Goal: Information Seeking & Learning: Learn about a topic

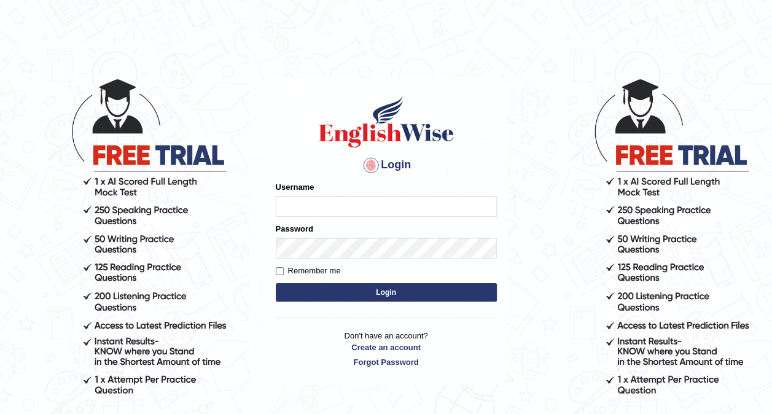
type input "Nomz1986"
click at [366, 287] on button "Login" at bounding box center [386, 292] width 221 height 18
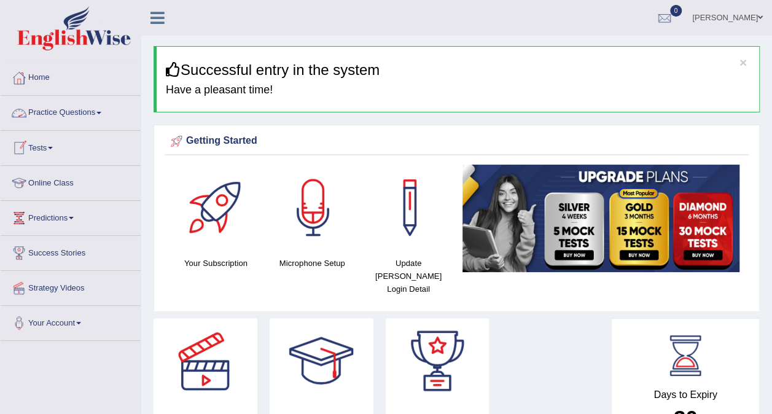
click at [101, 115] on link "Practice Questions" at bounding box center [71, 111] width 140 height 31
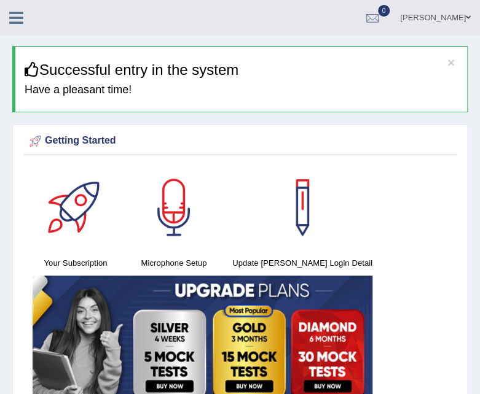
click at [106, 374] on img at bounding box center [203, 341] width 340 height 131
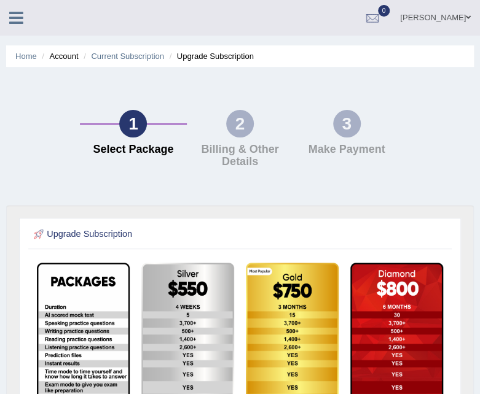
click at [10, 12] on icon at bounding box center [16, 18] width 14 height 16
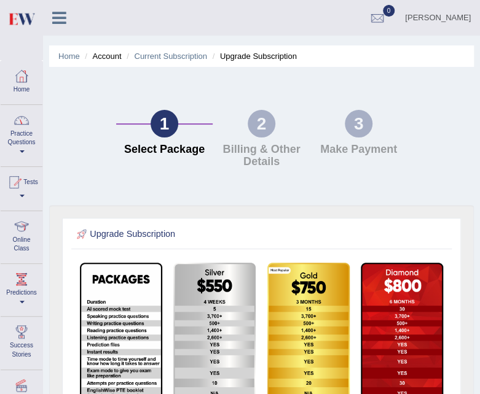
click at [26, 147] on link "Practice Questions" at bounding box center [22, 134] width 42 height 58
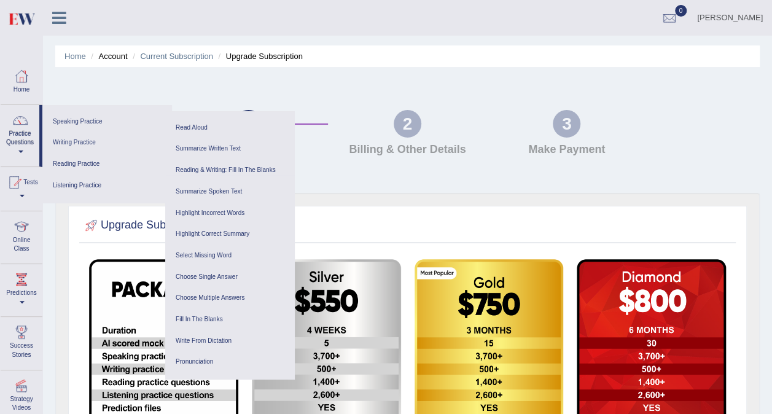
click at [195, 99] on div "1 Select Package 2 Billing & Other Details 3 Make Payment" at bounding box center [407, 136] width 717 height 114
click at [77, 53] on link "Home" at bounding box center [74, 56] width 21 height 9
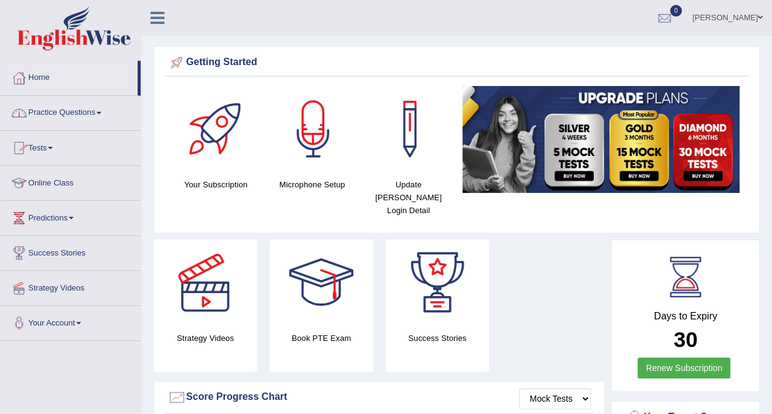
click at [101, 112] on span at bounding box center [98, 113] width 5 height 2
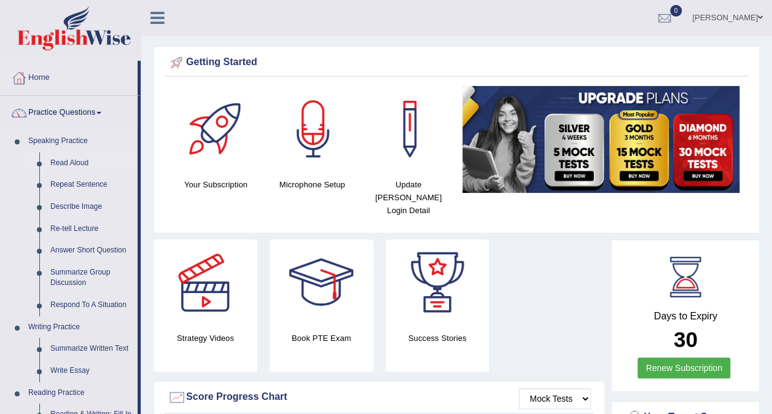
click at [75, 166] on link "Read Aloud" at bounding box center [91, 163] width 93 height 22
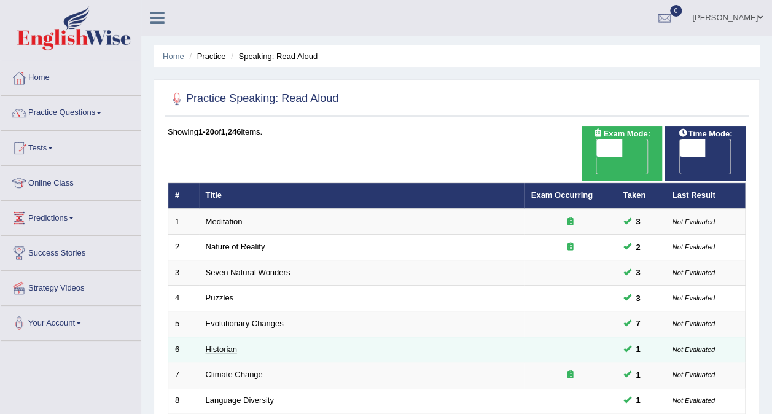
click at [227, 344] on link "Historian" at bounding box center [221, 348] width 31 height 9
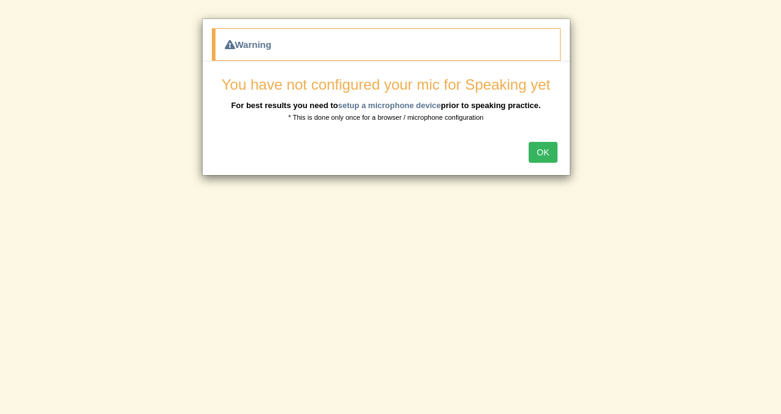
click at [543, 151] on button "OK" at bounding box center [543, 152] width 28 height 21
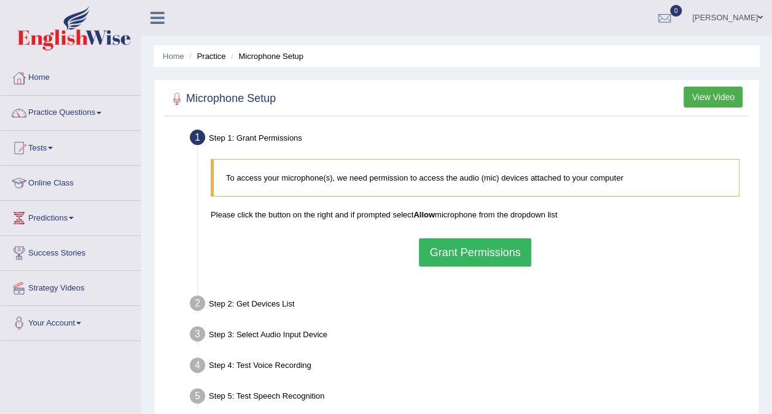
click at [389, 139] on div "Step 1: Grant Permissions" at bounding box center [468, 139] width 569 height 27
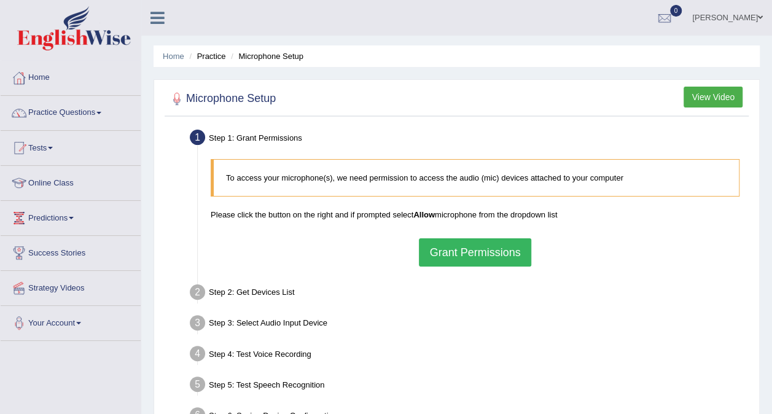
click at [179, 228] on ul "Step 1: Grant Permissions To access your microphone(s), we need permission to a…" at bounding box center [457, 278] width 578 height 305
click at [457, 249] on button "Grant Permissions" at bounding box center [475, 252] width 112 height 28
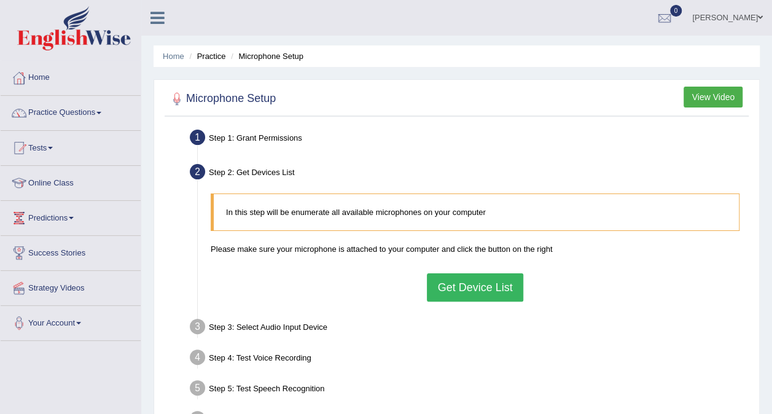
click at [457, 279] on button "Get Device List" at bounding box center [475, 287] width 96 height 28
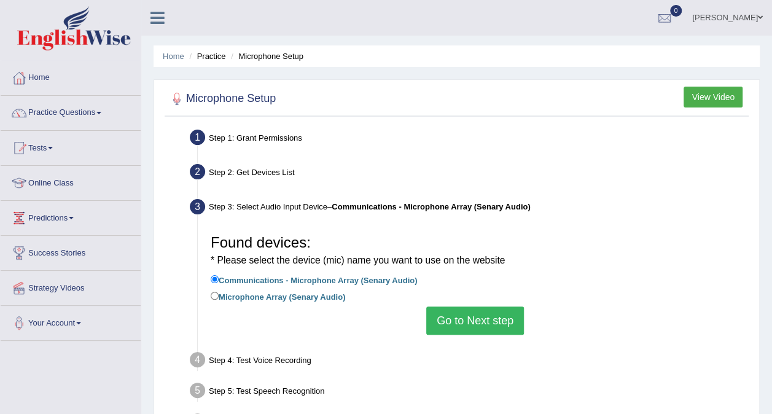
click at [481, 312] on button "Go to Next step" at bounding box center [475, 320] width 98 height 28
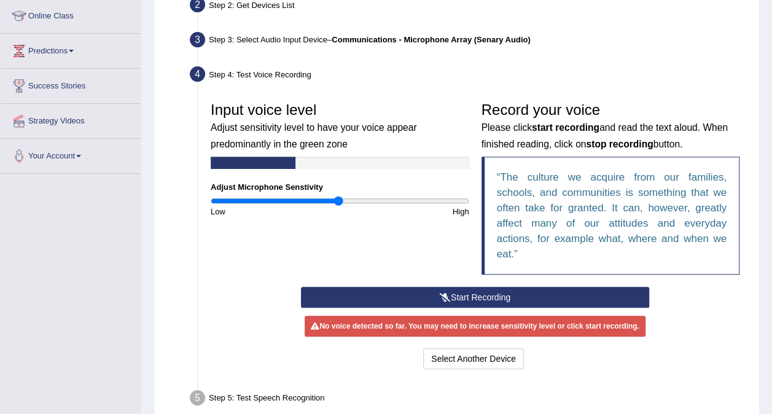
scroll to position [172, 0]
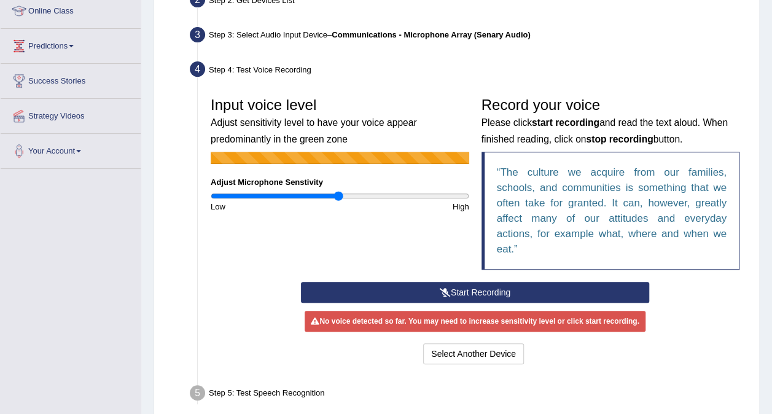
click at [488, 290] on button "Start Recording" at bounding box center [475, 292] width 348 height 21
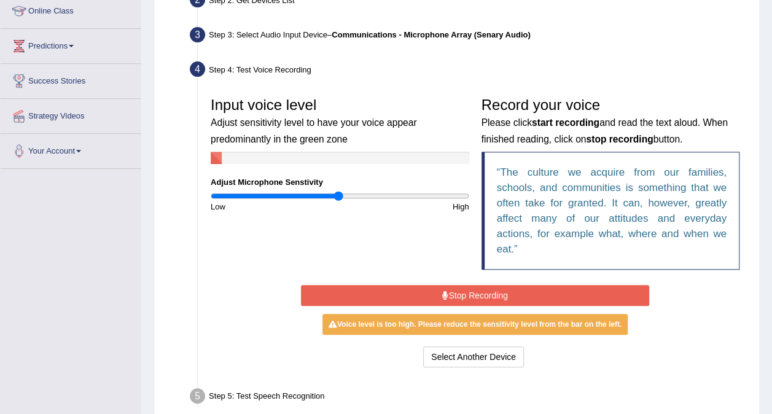
click at [470, 292] on button "Stop Recording" at bounding box center [475, 295] width 348 height 21
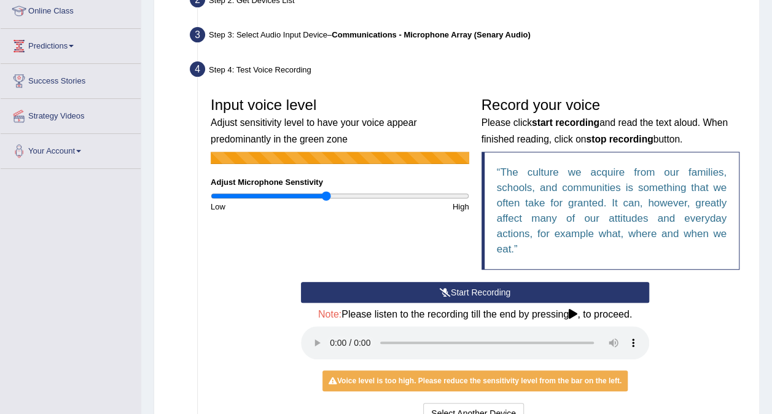
type input "0.9"
click at [324, 194] on input "range" at bounding box center [340, 196] width 259 height 10
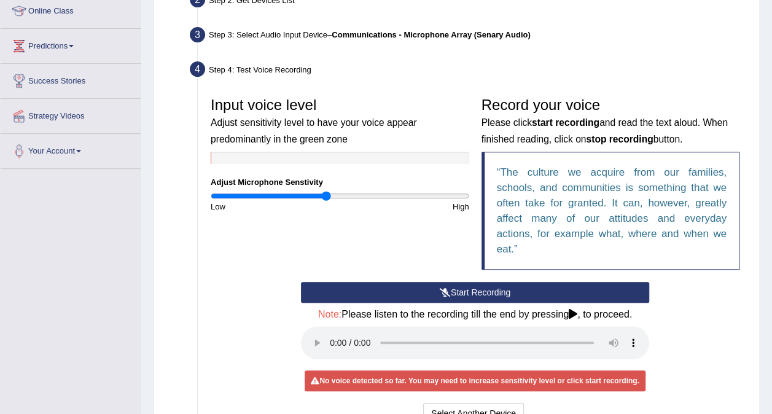
click at [458, 287] on button "Start Recording" at bounding box center [475, 292] width 348 height 21
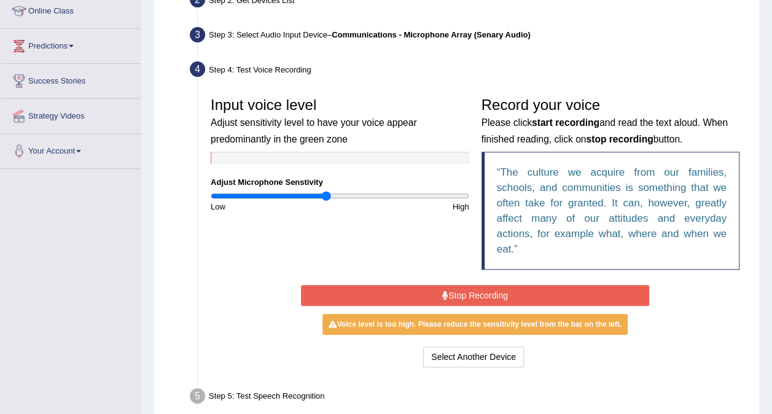
click at [458, 287] on button "Stop Recording" at bounding box center [475, 295] width 348 height 21
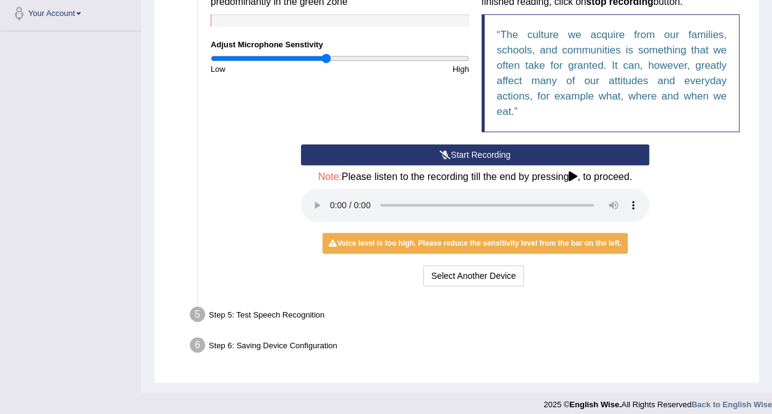
scroll to position [317, 0]
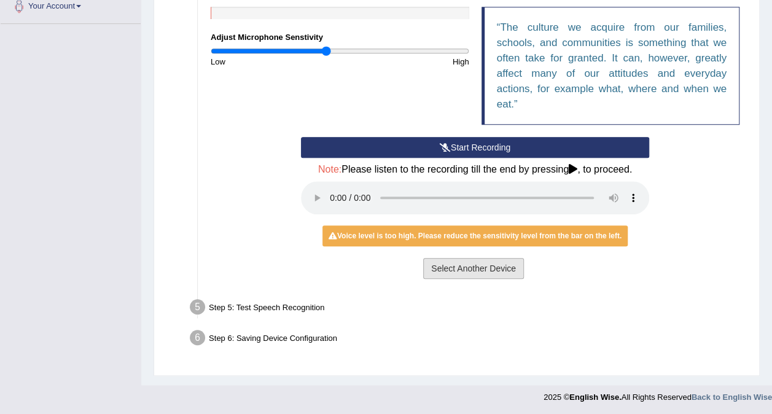
click at [499, 264] on button "Select Another Device" at bounding box center [473, 268] width 101 height 21
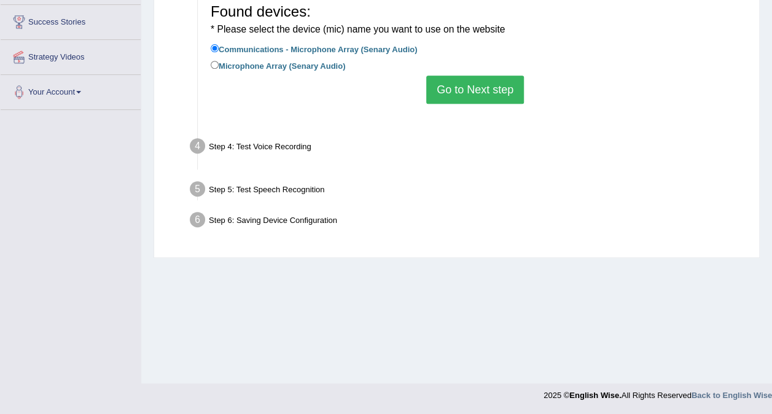
scroll to position [231, 0]
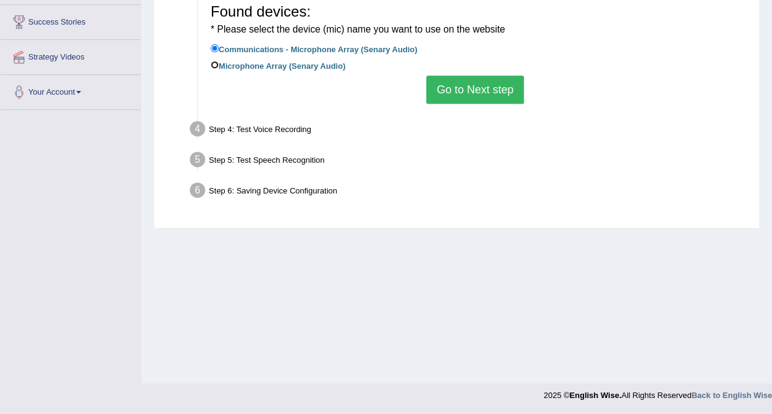
click at [215, 64] on input "Microphone Array (Senary Audio)" at bounding box center [215, 65] width 8 height 8
radio input "true"
click at [475, 82] on button "Go to Next step" at bounding box center [475, 90] width 98 height 28
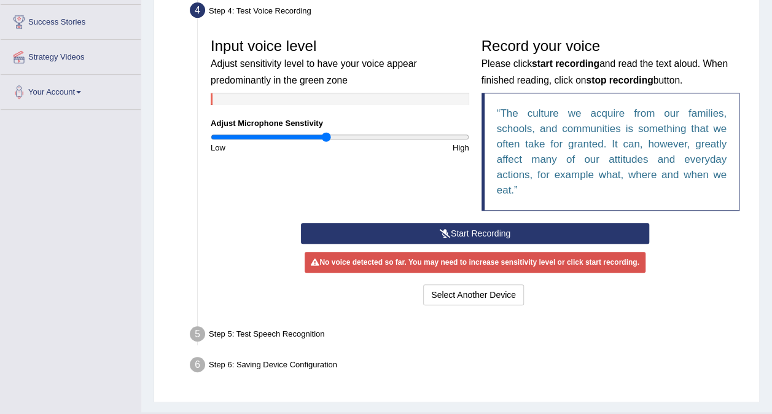
click at [463, 236] on button "Start Recording" at bounding box center [475, 233] width 348 height 21
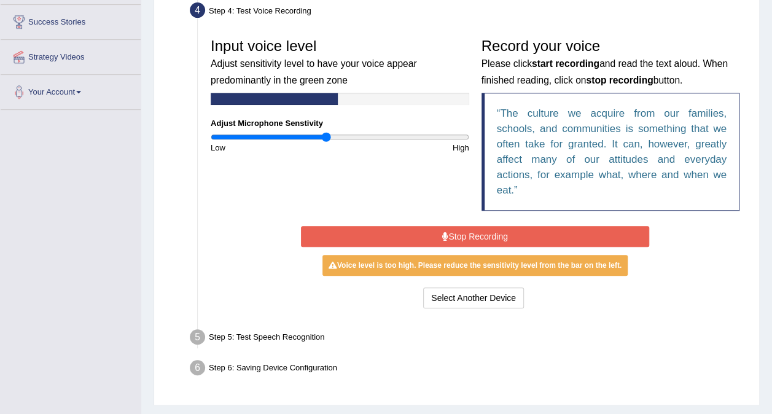
click at [463, 236] on button "Stop Recording" at bounding box center [475, 236] width 348 height 21
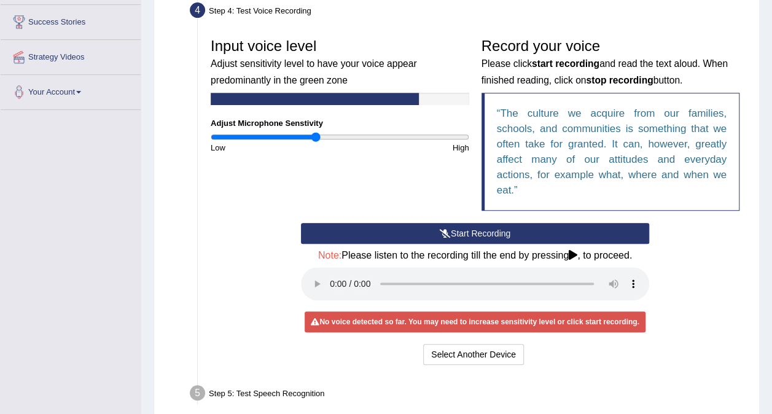
type input "0.82"
click at [317, 136] on input "range" at bounding box center [340, 137] width 259 height 10
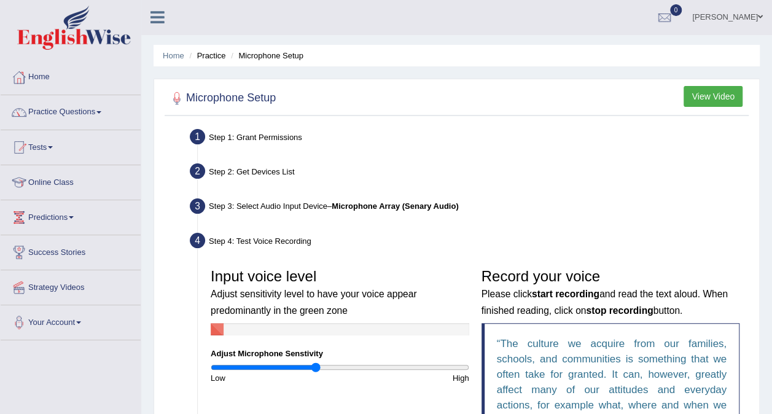
scroll to position [0, 0]
click at [104, 111] on link "Practice Questions" at bounding box center [71, 111] width 140 height 31
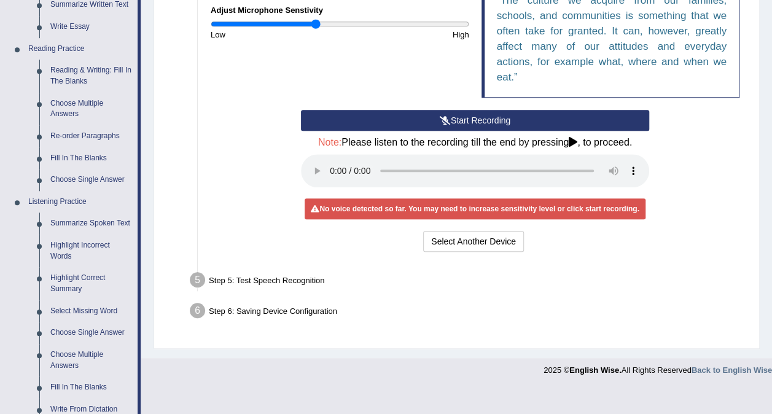
scroll to position [368, 0]
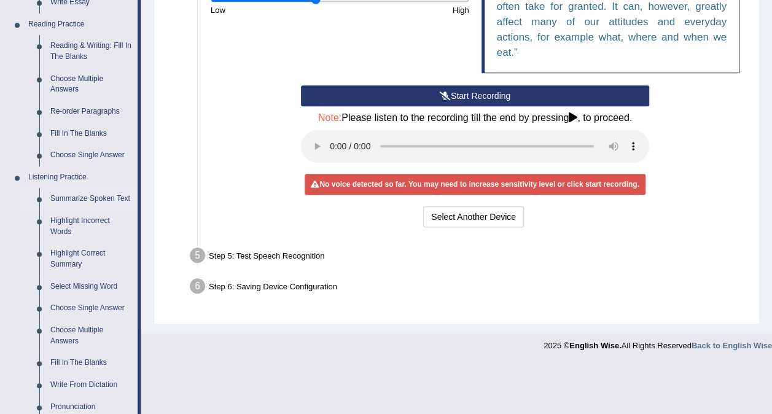
click at [96, 198] on link "Summarize Spoken Text" at bounding box center [91, 199] width 93 height 22
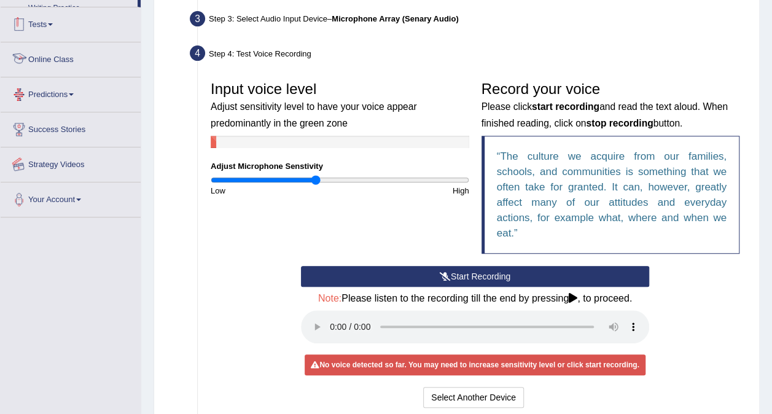
scroll to position [317, 0]
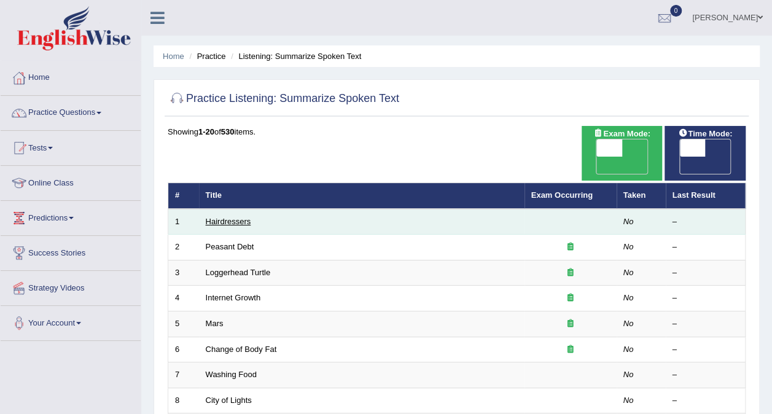
click at [222, 217] on link "Hairdressers" at bounding box center [228, 221] width 45 height 9
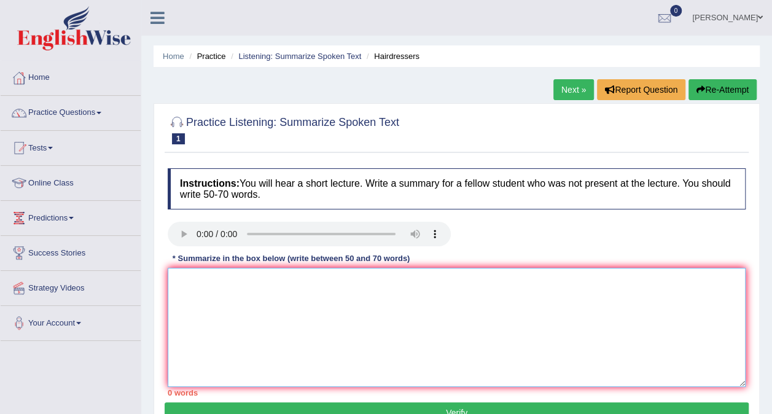
click at [506, 300] on textarea at bounding box center [457, 327] width 578 height 119
click at [175, 281] on textarea at bounding box center [457, 327] width 578 height 119
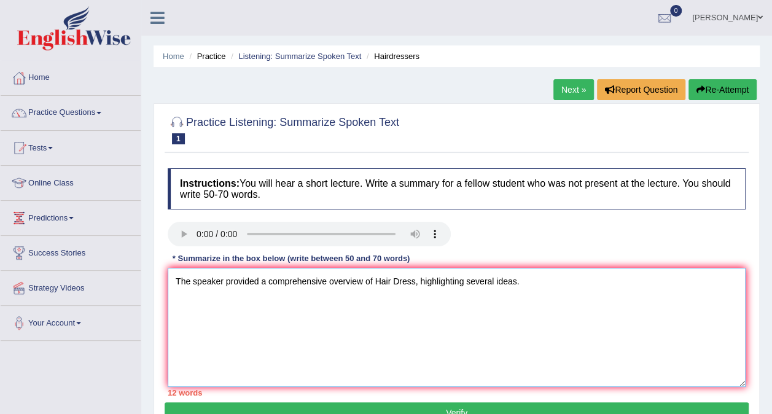
click at [524, 279] on textarea "The speaker provided a comprehensive overview of Hair Dress, highlighting sever…" at bounding box center [457, 327] width 578 height 119
click at [531, 281] on textarea "The speaker provided a comprehensive overview of Hair Dress, highlighting sever…" at bounding box center [457, 327] width 578 height 119
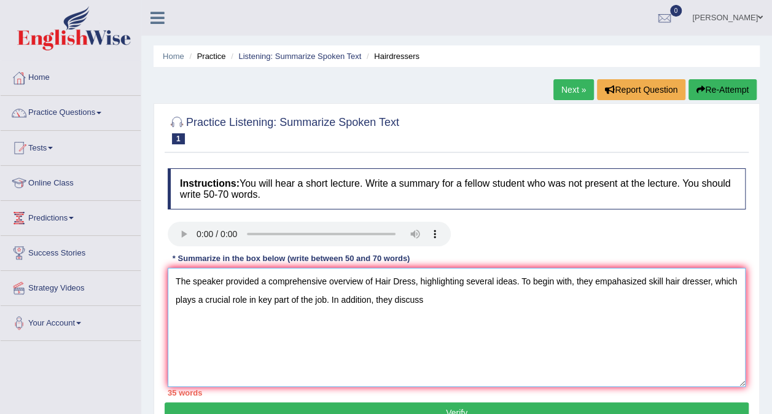
click at [422, 302] on textarea "The speaker provided a comprehensive overview of Hair Dress, highlighting sever…" at bounding box center [457, 327] width 578 height 119
click at [430, 297] on textarea "The speaker provided a comprehensive overview of Hair Dress, highlighting sever…" at bounding box center [457, 327] width 578 height 119
click at [449, 300] on textarea "The speaker provided a comprehensive overview of Hair Dress, highlighting sever…" at bounding box center [457, 327] width 578 height 119
type textarea "The speaker provided a comprehensive overview of Hair Dress, highlighting sever…"
